Goal: Task Accomplishment & Management: Use online tool/utility

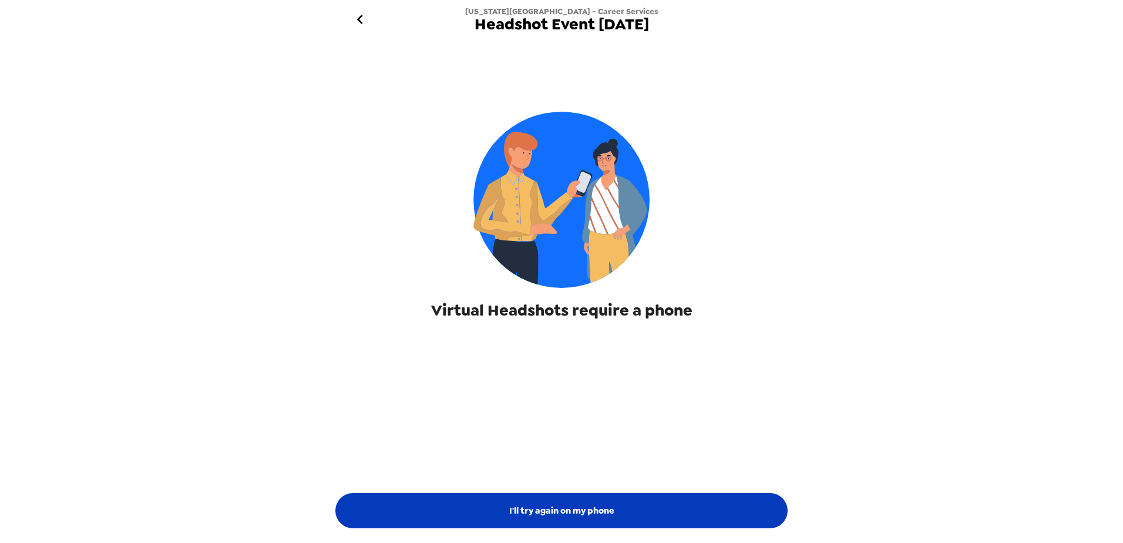
click at [585, 516] on button "I'll try again on my phone" at bounding box center [561, 510] width 452 height 35
